Goal: Task Accomplishment & Management: Use online tool/utility

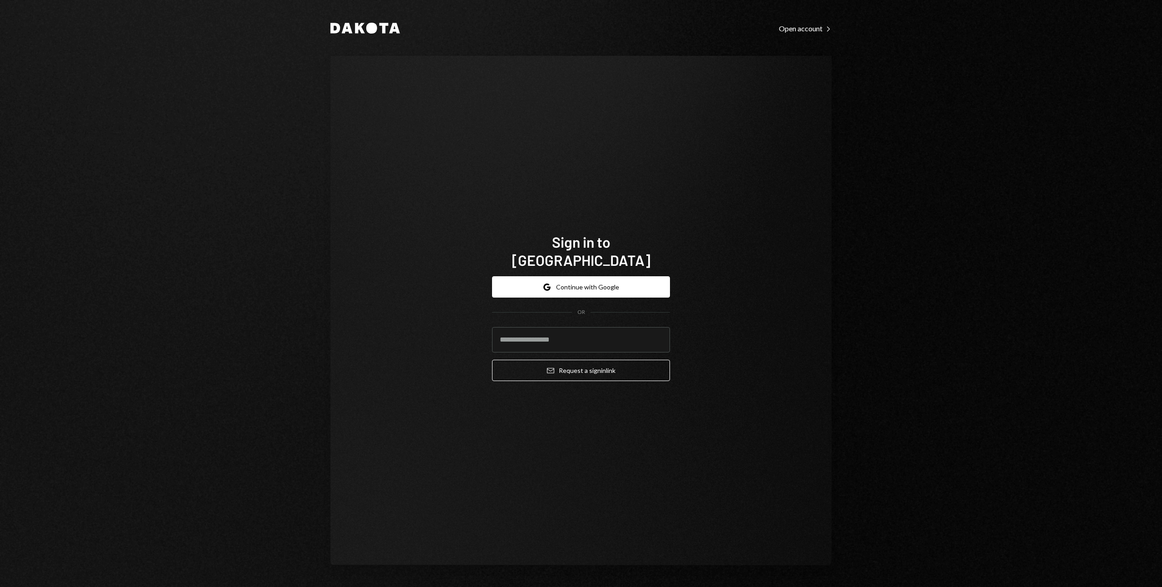
type input "**********"
click at [536, 361] on button "Email Request a sign in link" at bounding box center [581, 370] width 178 height 21
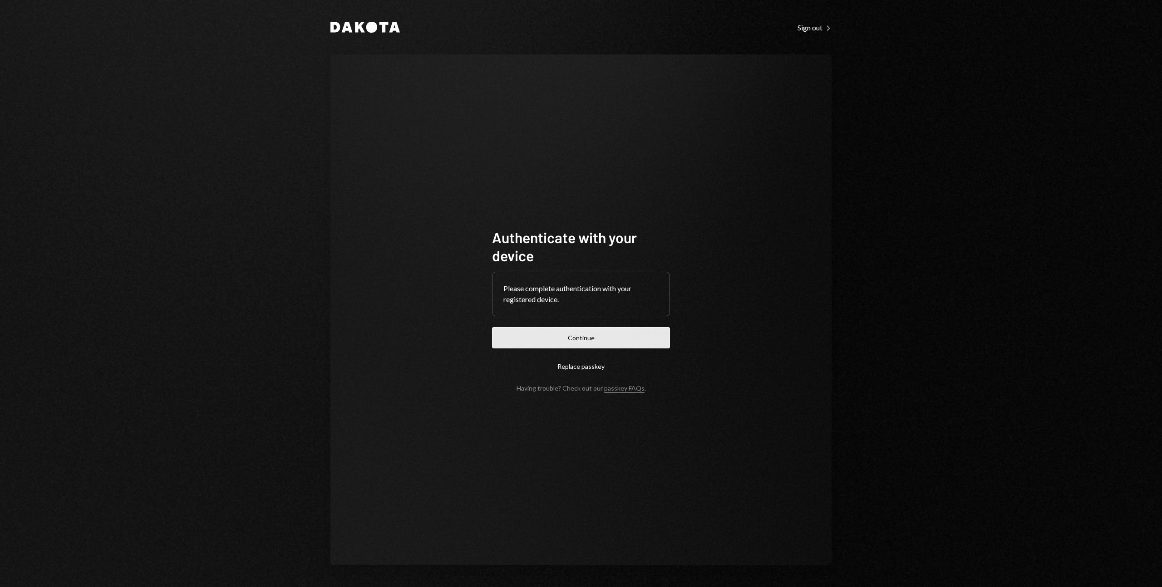
click at [517, 333] on button "Continue" at bounding box center [581, 337] width 178 height 21
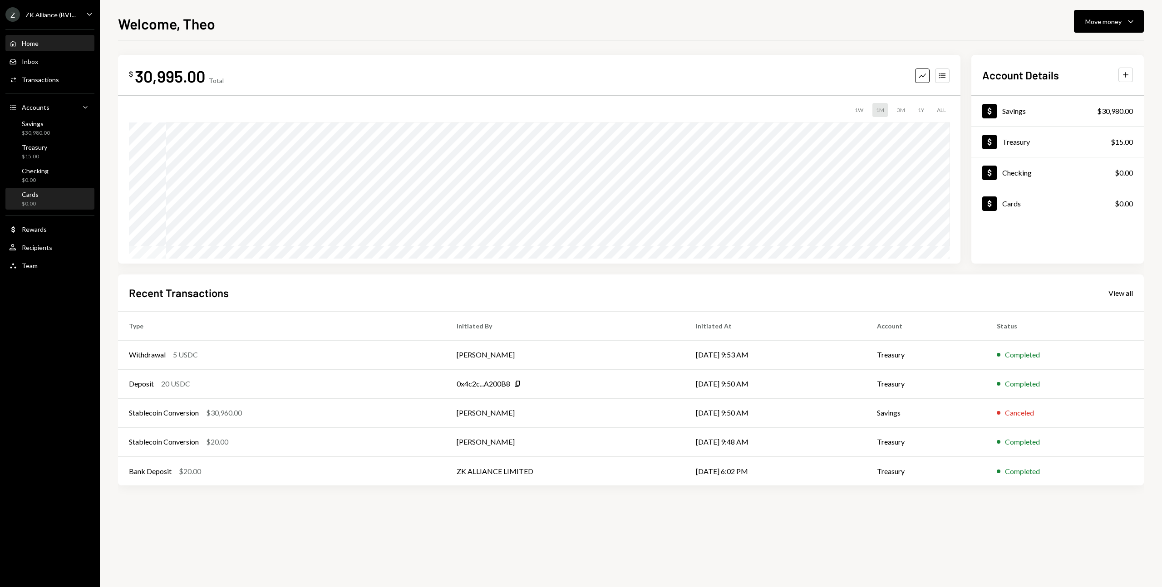
click at [58, 200] on div "Cards $0.00" at bounding box center [50, 199] width 82 height 17
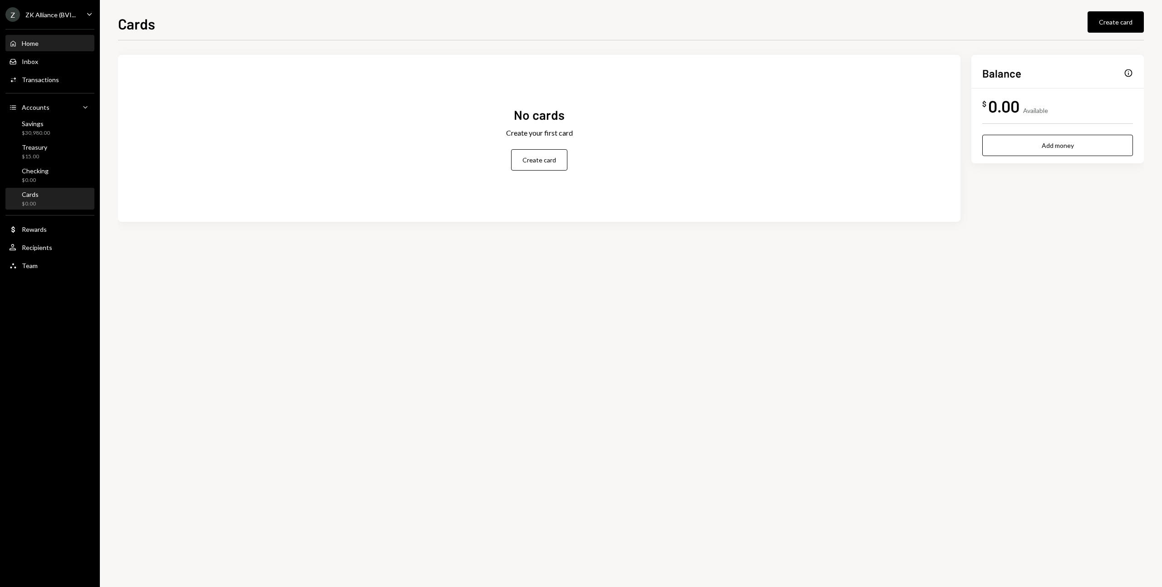
click at [44, 46] on div "Home Home" at bounding box center [50, 43] width 82 height 8
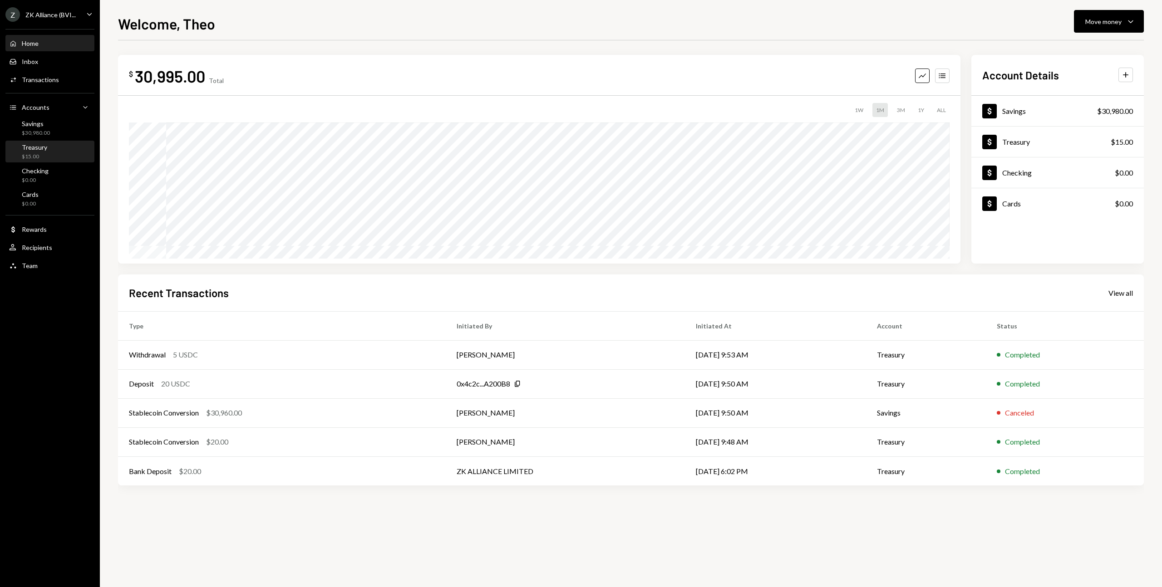
click at [40, 142] on div "Treasury $15.00" at bounding box center [50, 152] width 82 height 21
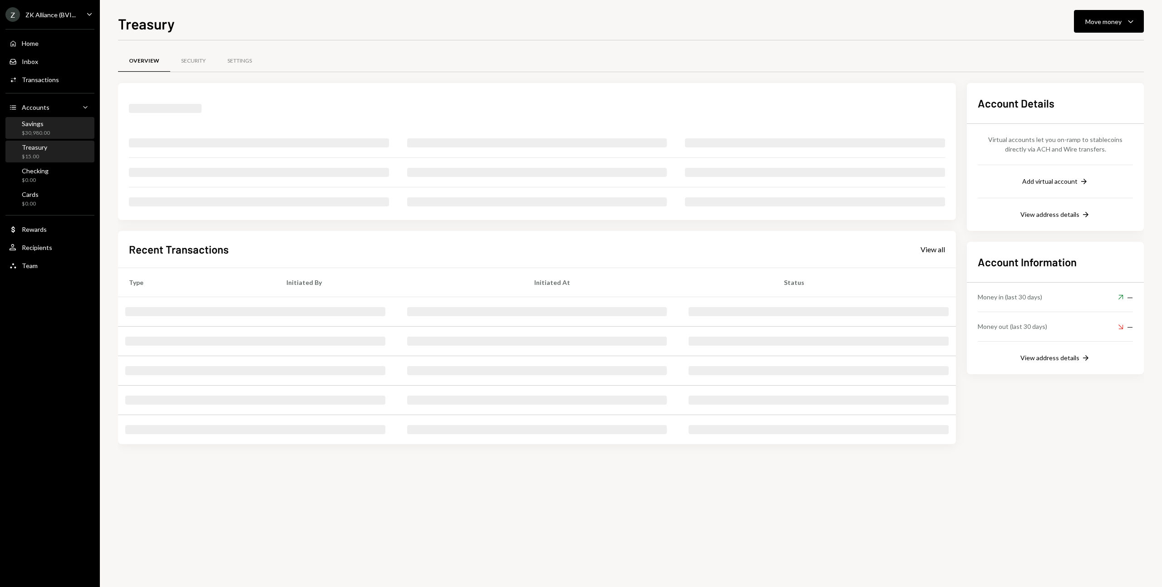
click at [38, 134] on div "$30,980.00" at bounding box center [36, 133] width 28 height 8
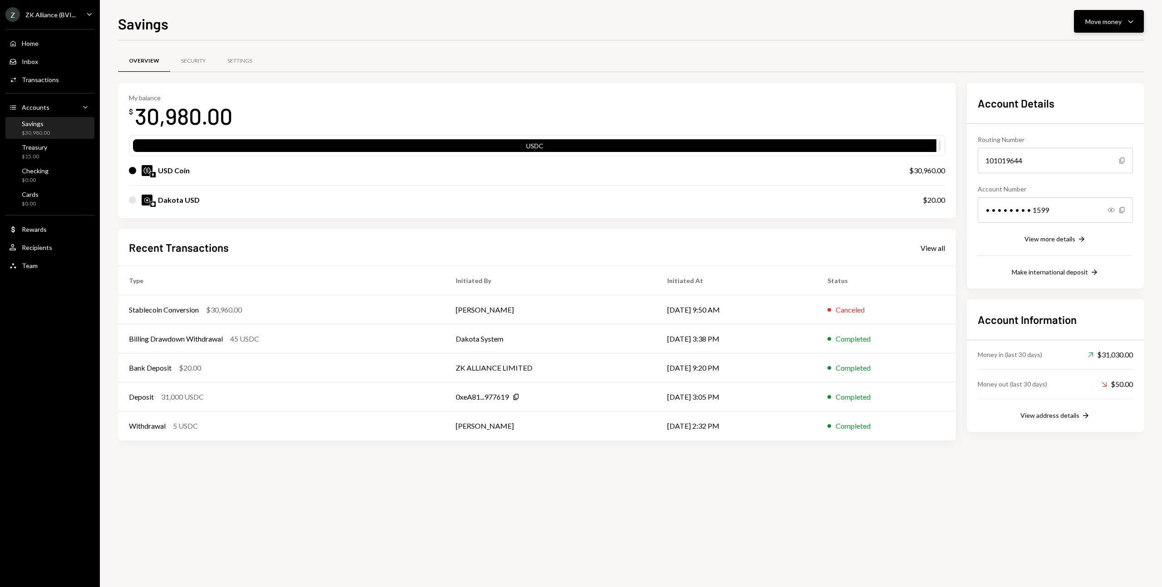
click at [1123, 21] on div "Move money Caret Down" at bounding box center [1108, 21] width 47 height 11
click at [1085, 112] on div "Swap Swap stablecoins" at bounding box center [1095, 118] width 91 height 20
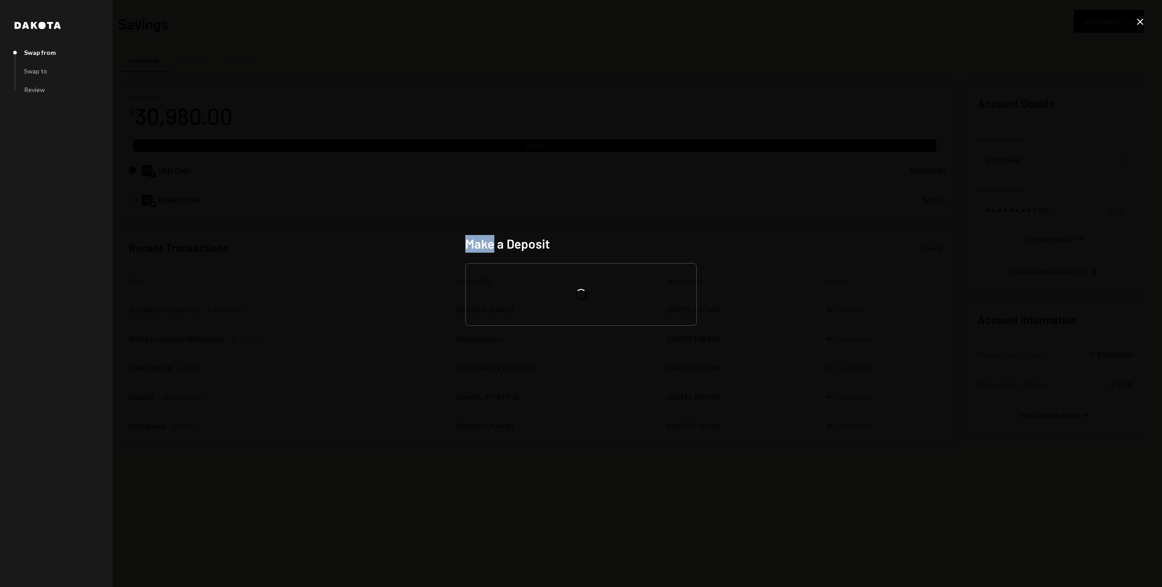
click at [1085, 112] on div "[PERSON_NAME] from Swap to Review Make a Deposit Close" at bounding box center [581, 293] width 1162 height 587
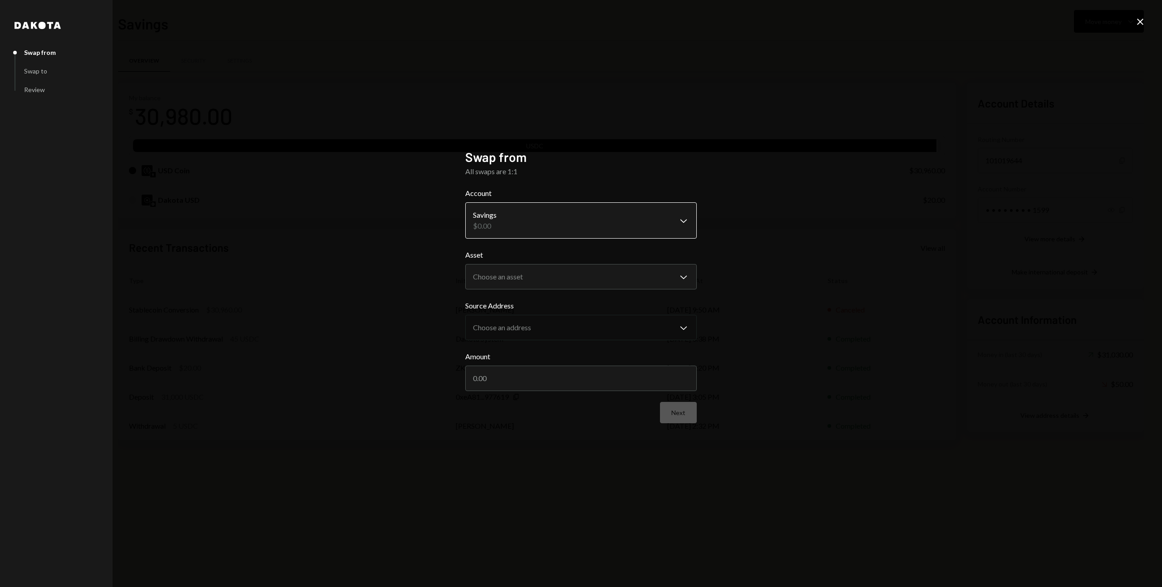
click at [543, 221] on body "Z ZK Alliance (BVI... Caret Down Home Home Inbox Inbox Activities Transactions …" at bounding box center [581, 293] width 1162 height 587
click at [516, 279] on body "Z ZK Alliance (BVI... Caret Down Home Home Inbox Inbox Activities Transactions …" at bounding box center [581, 293] width 1162 height 587
select select "****"
click at [523, 380] on input "Amount" at bounding box center [581, 378] width 232 height 25
type input "30000"
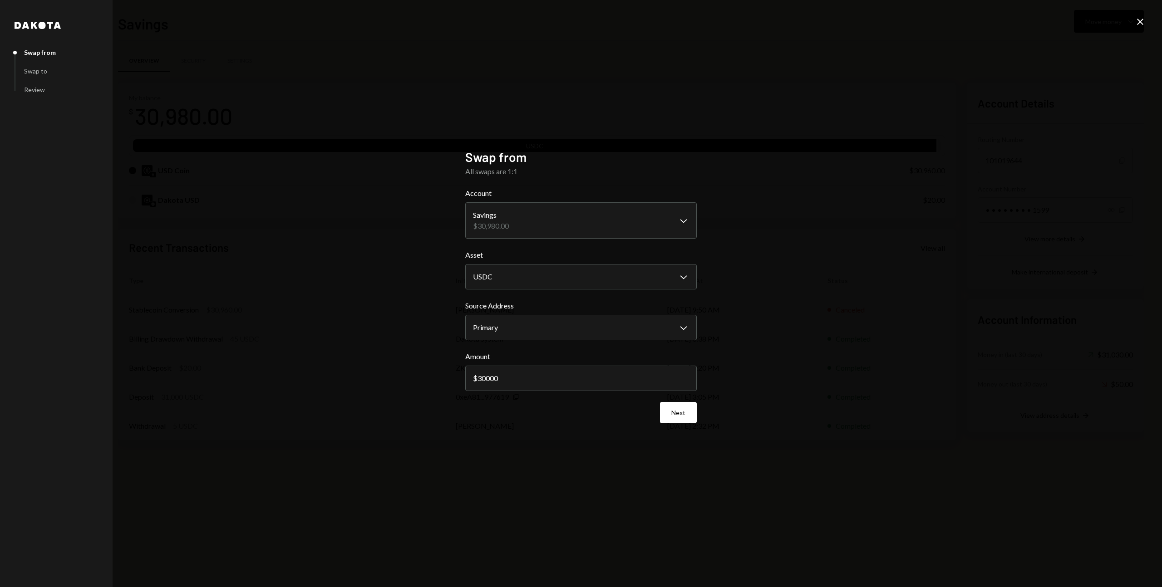
click at [629, 501] on div "**********" at bounding box center [581, 293] width 1162 height 587
click at [673, 414] on button "Next" at bounding box center [678, 412] width 37 height 21
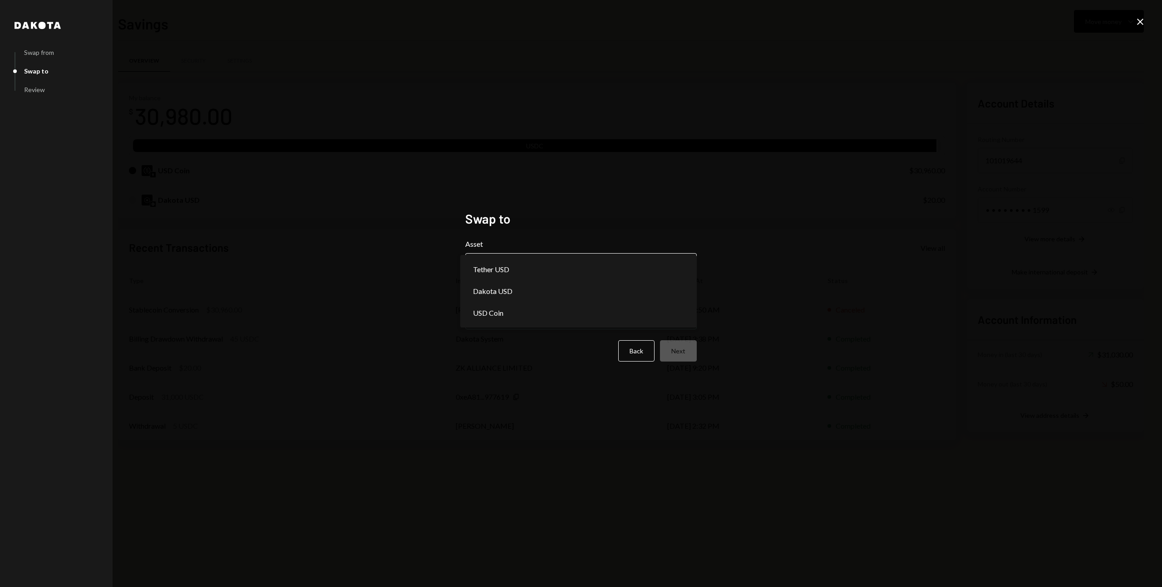
click at [553, 261] on body "Z ZK Alliance (BVI... Caret Down Home Home Inbox Inbox Activities Transactions …" at bounding box center [581, 293] width 1162 height 587
select select "*****"
click at [683, 359] on button "Next" at bounding box center [678, 350] width 37 height 21
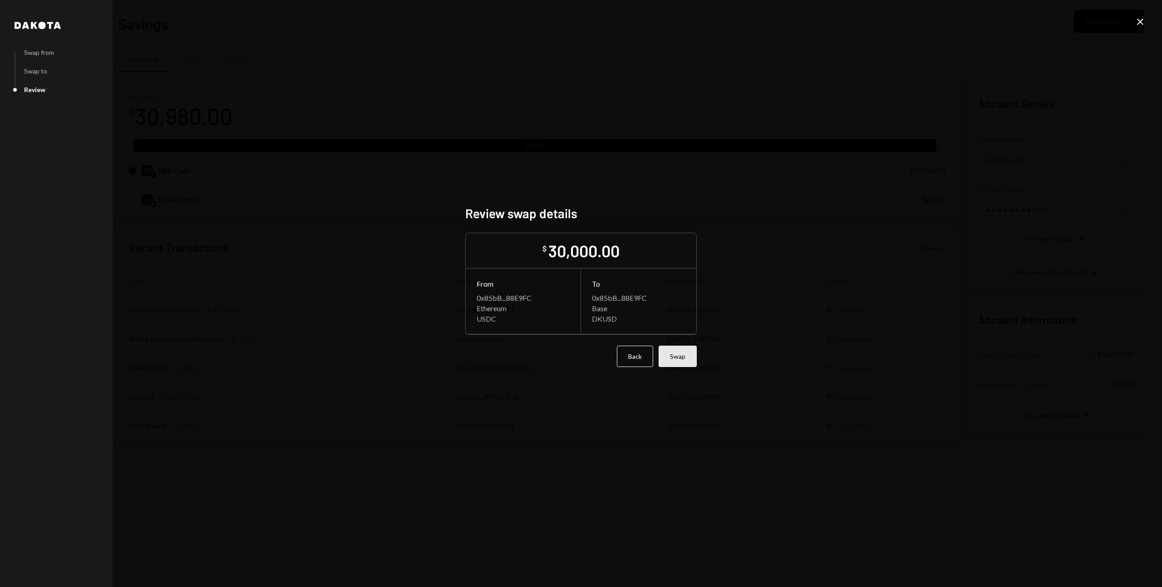
click at [672, 358] on button "Swap" at bounding box center [678, 356] width 38 height 21
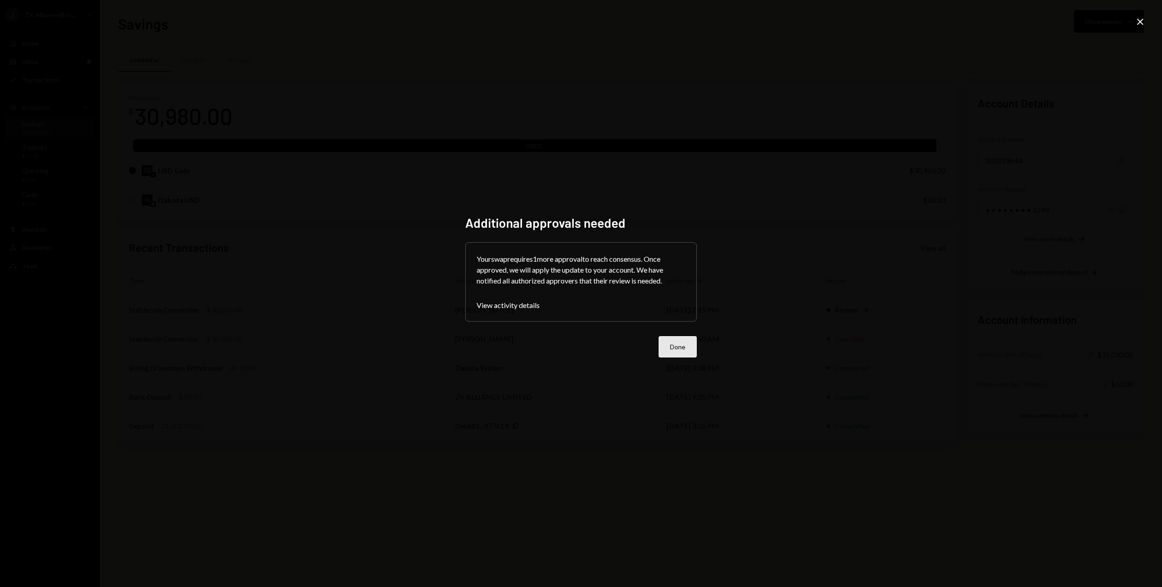
click at [672, 348] on button "Done" at bounding box center [678, 346] width 38 height 21
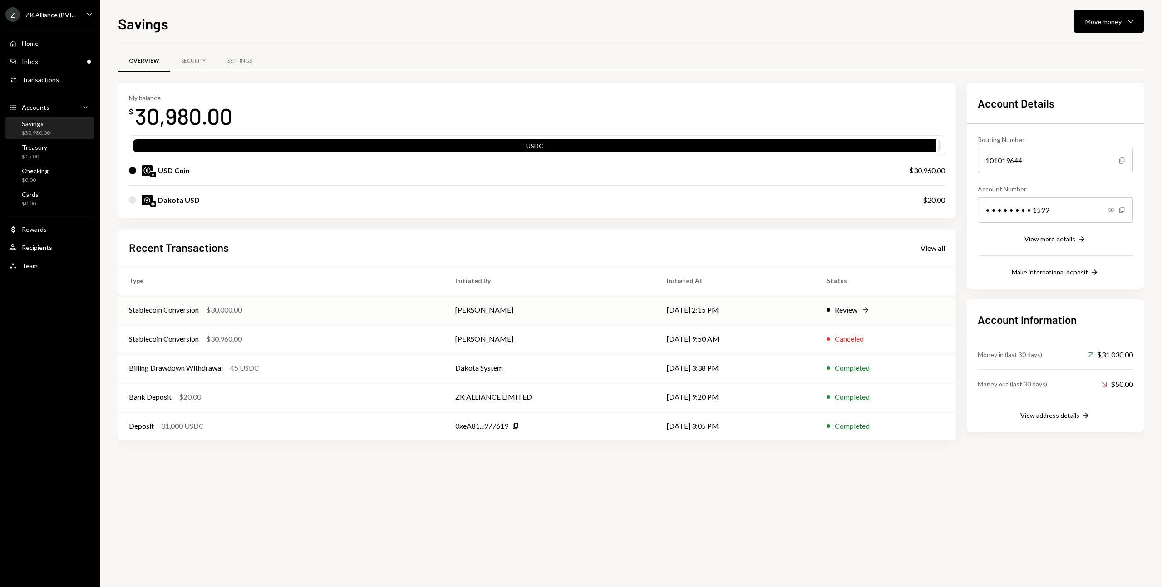
click at [261, 308] on div "Stablecoin Conversion $30,000.00" at bounding box center [281, 310] width 305 height 11
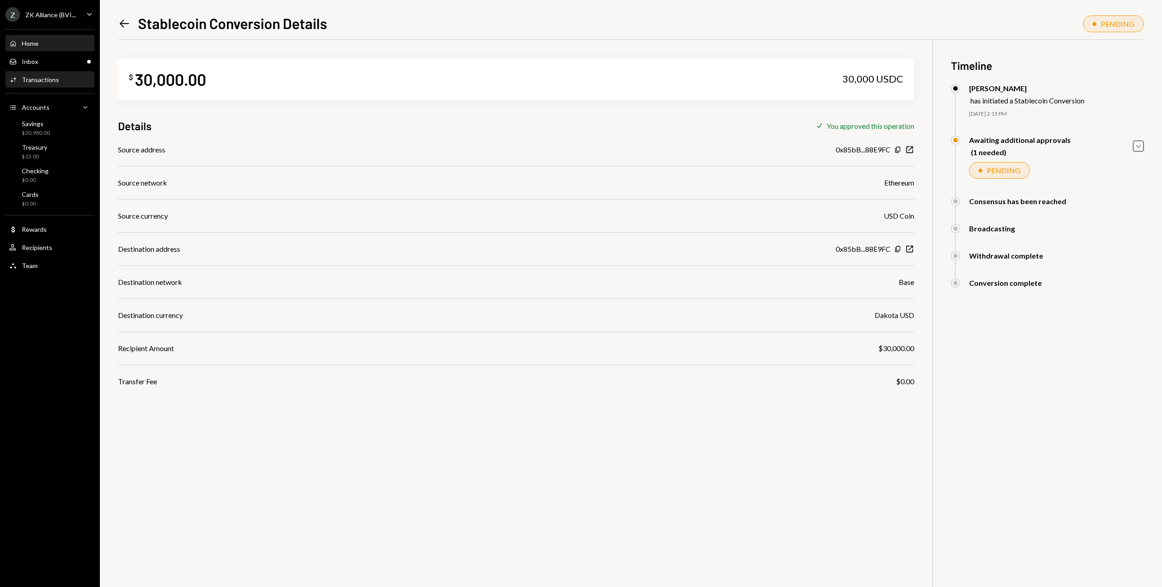
click at [42, 44] on div "Home Home" at bounding box center [50, 43] width 82 height 8
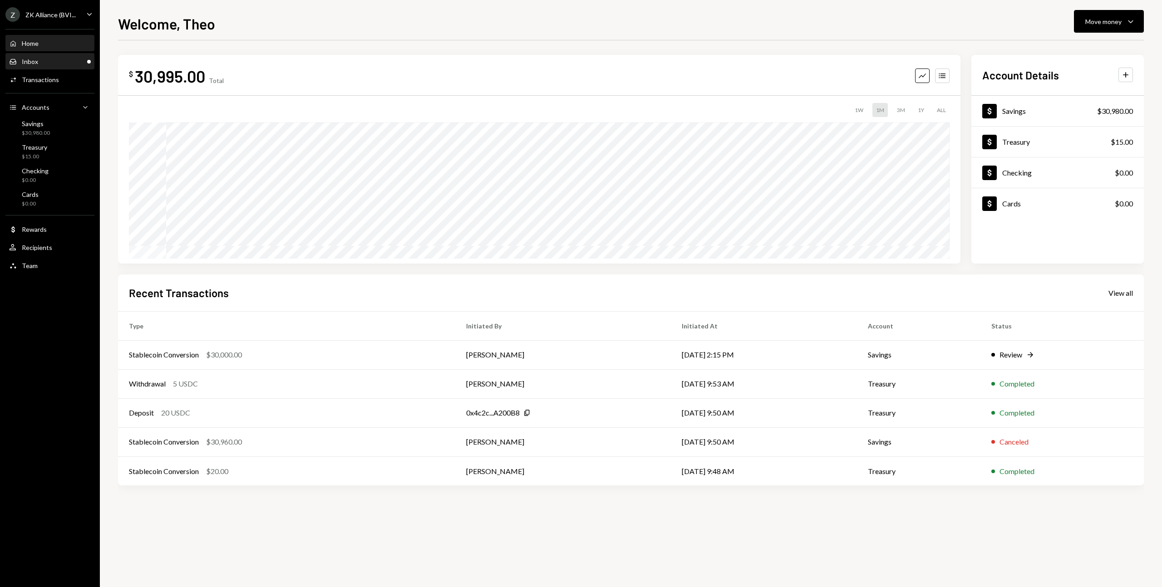
click at [44, 60] on div "Inbox Inbox" at bounding box center [50, 62] width 82 height 8
